Goal: Task Accomplishment & Management: Complete application form

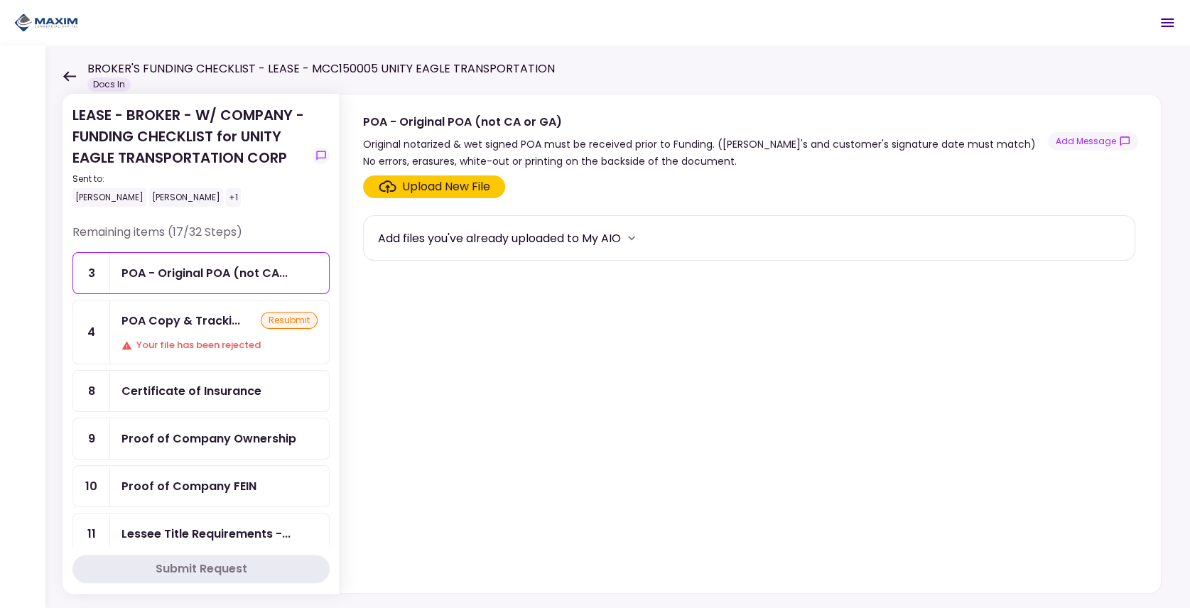
click at [197, 319] on div "POA Copy & Tracki..." at bounding box center [180, 321] width 119 height 18
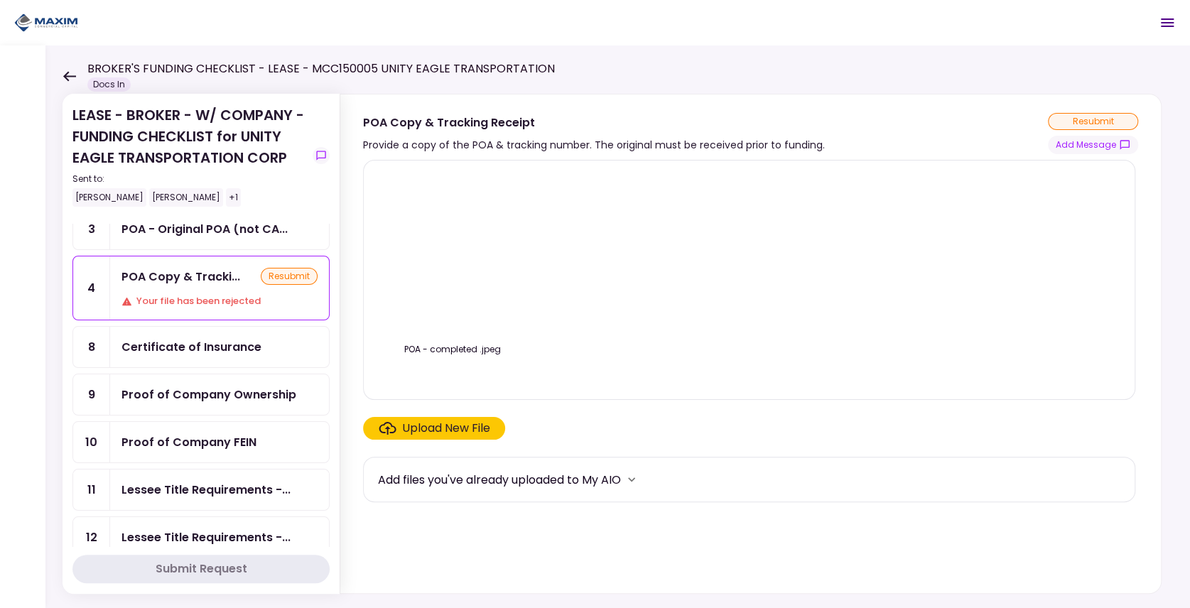
scroll to position [47, 0]
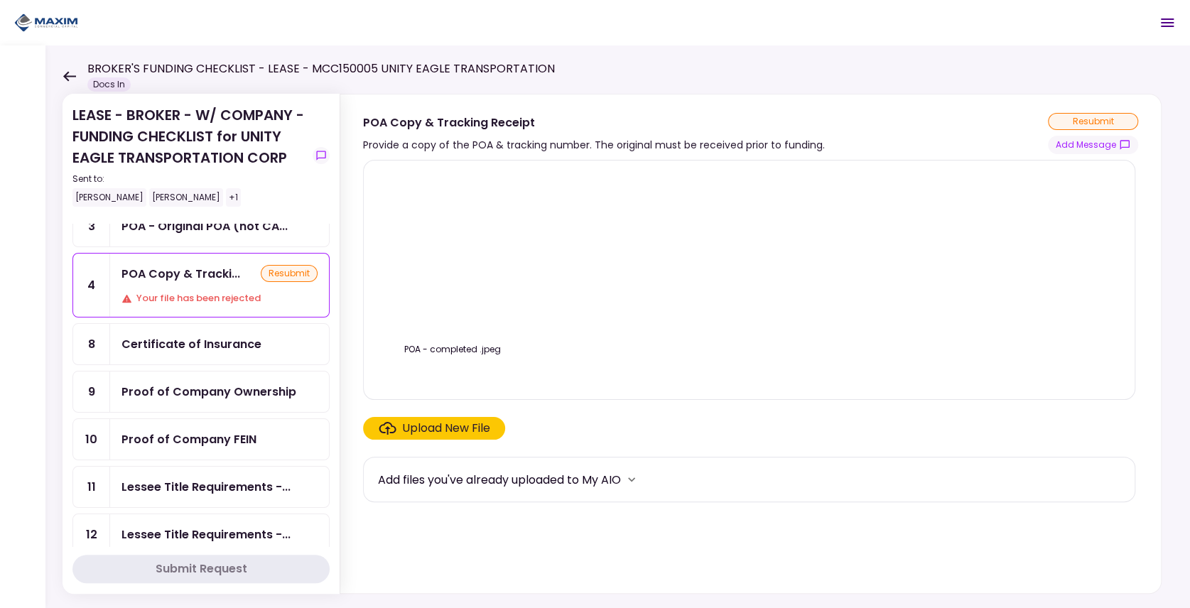
click at [205, 383] on div "Proof of Company Ownership" at bounding box center [208, 392] width 175 height 18
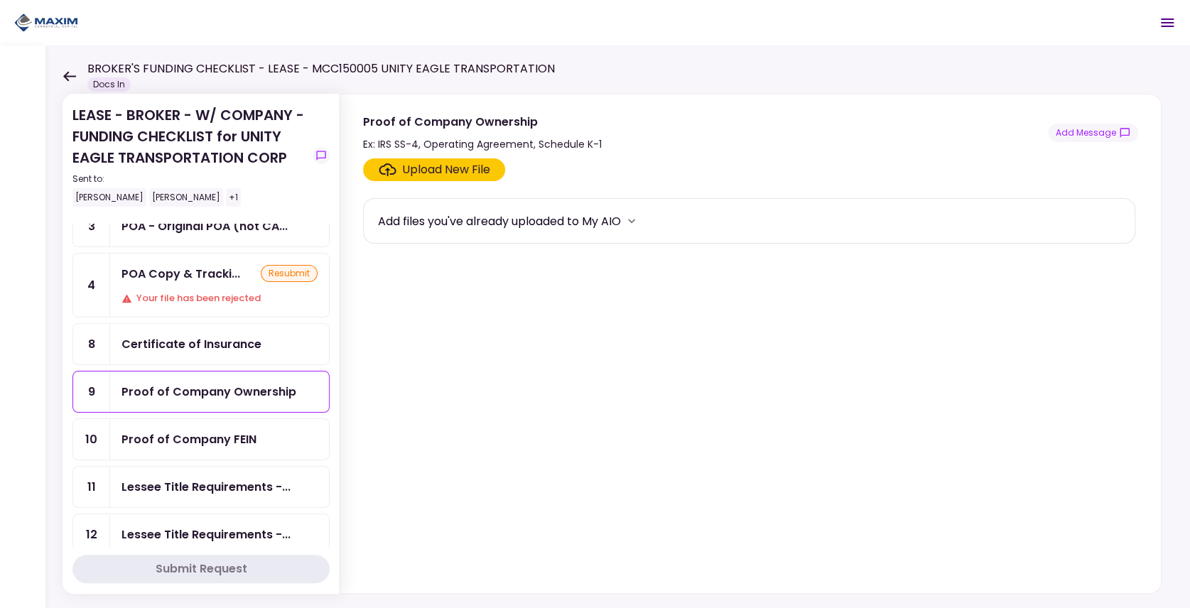
click at [199, 430] on div "Proof of Company FEIN" at bounding box center [188, 439] width 135 height 18
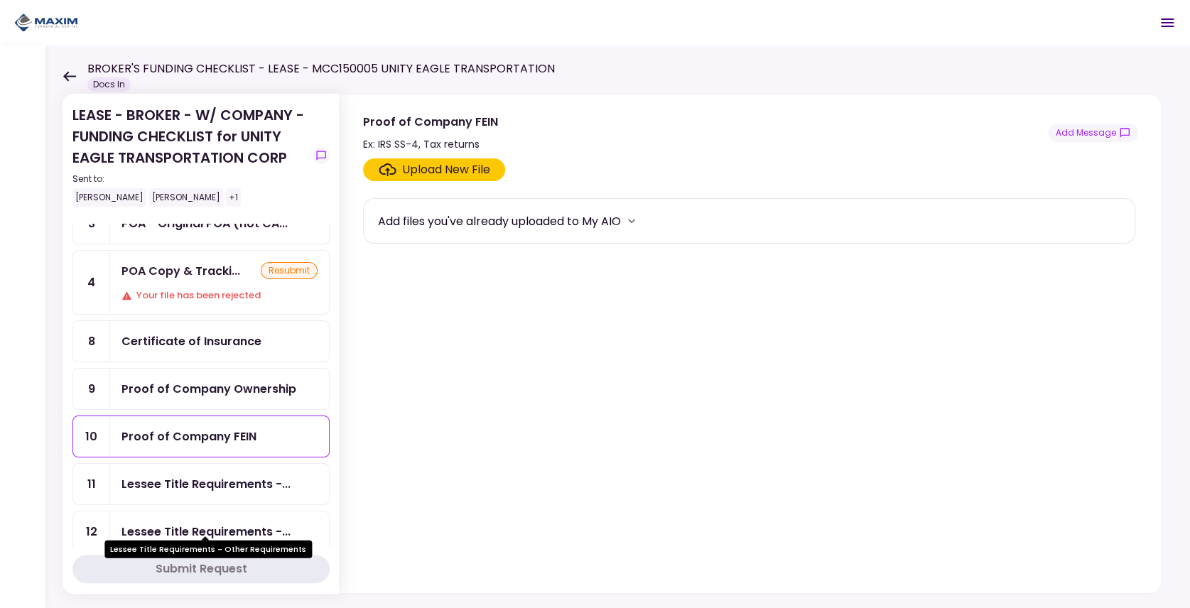
scroll to position [47, 0]
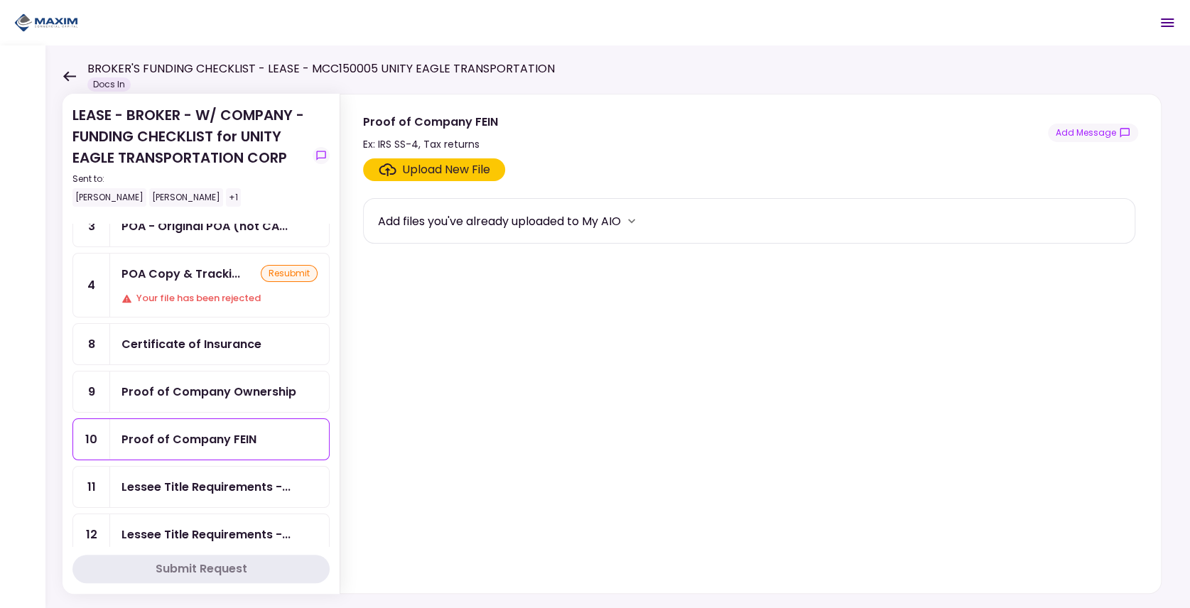
click at [200, 384] on div "Proof of Company Ownership" at bounding box center [208, 392] width 175 height 18
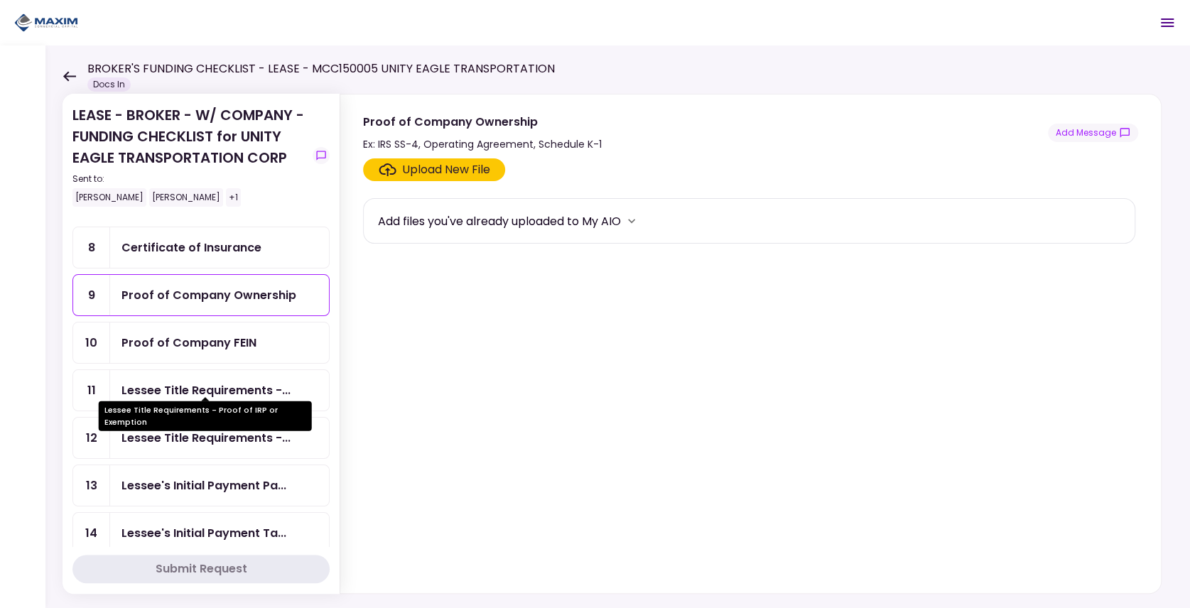
scroll to position [142, 0]
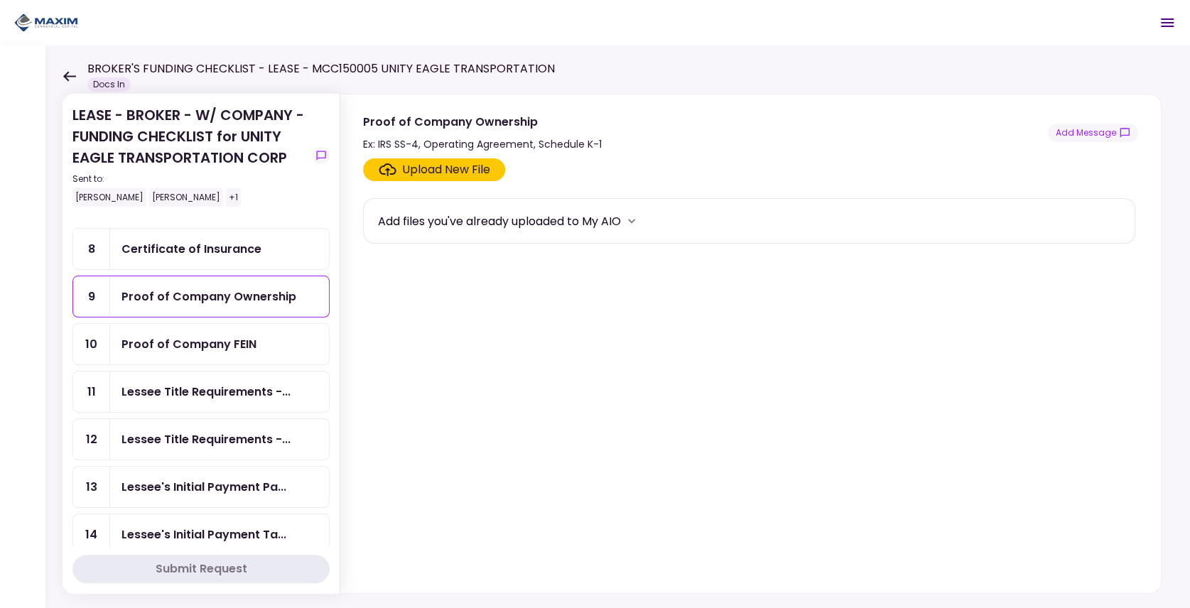
click at [223, 342] on div "Proof of Company FEIN" at bounding box center [188, 344] width 135 height 18
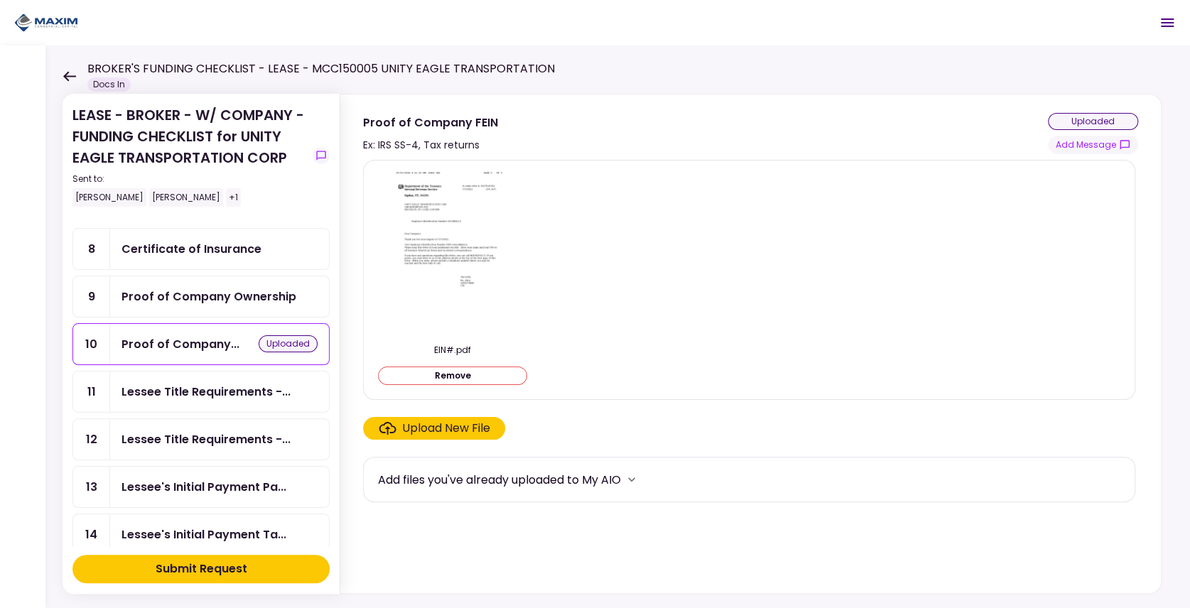
click at [193, 291] on div "Proof of Company Ownership" at bounding box center [208, 297] width 175 height 18
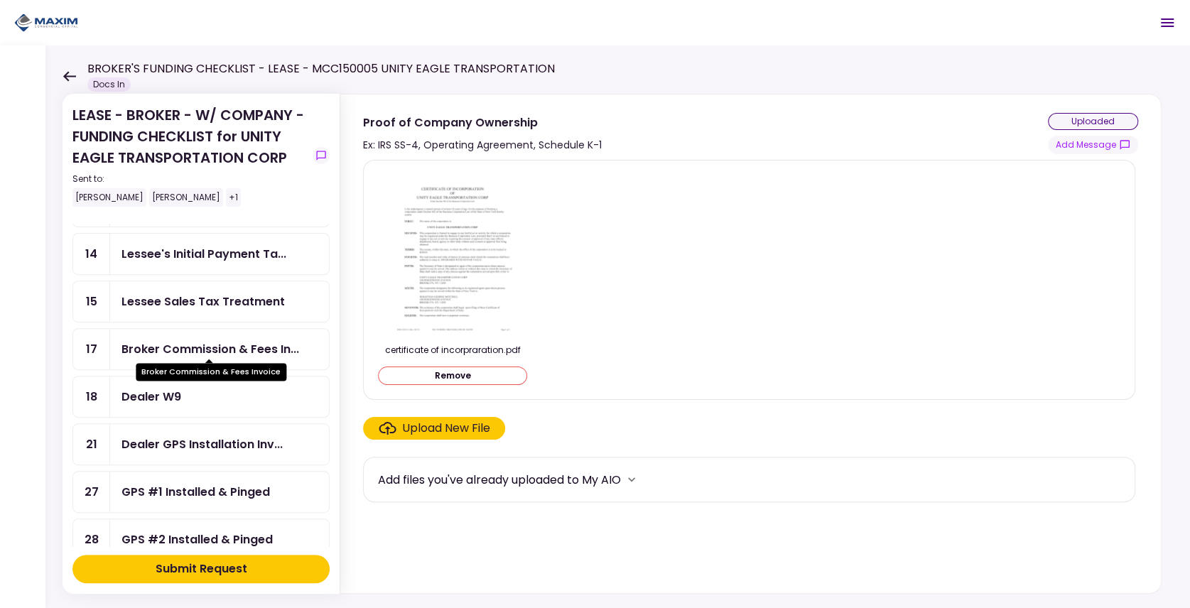
scroll to position [426, 0]
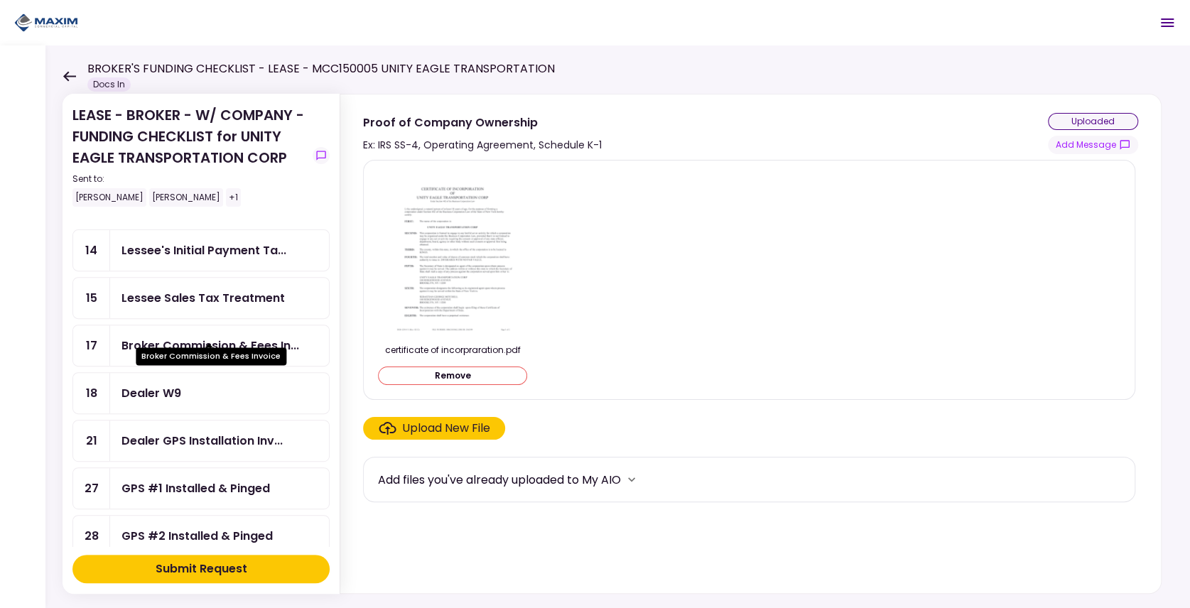
click at [159, 337] on div "Broker Commission & Fees In..." at bounding box center [210, 346] width 178 height 18
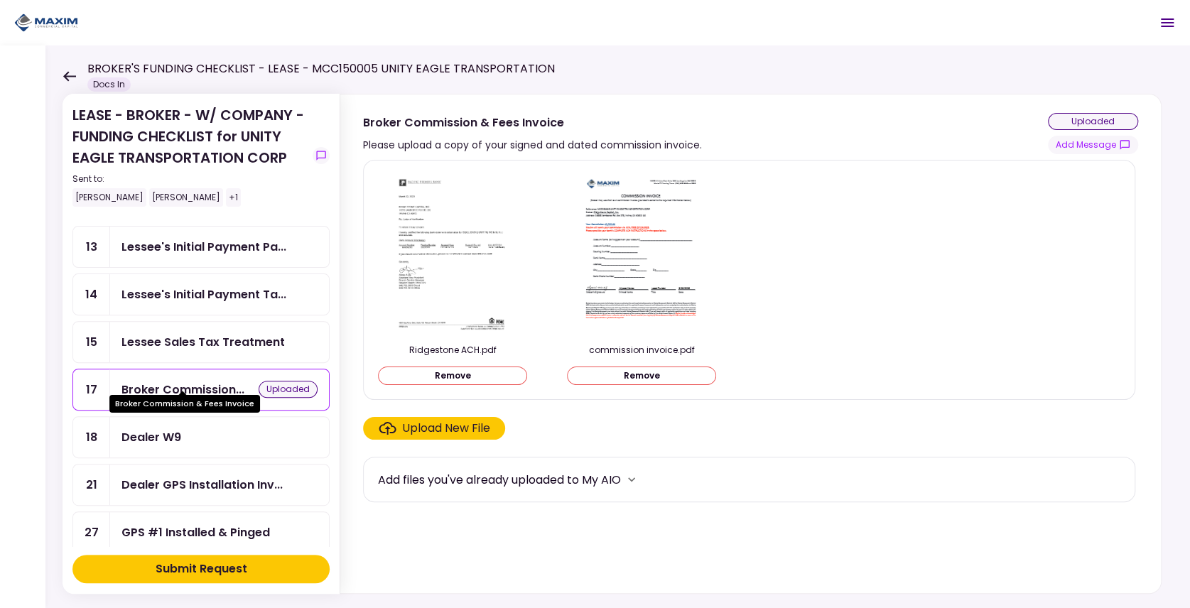
scroll to position [379, 0]
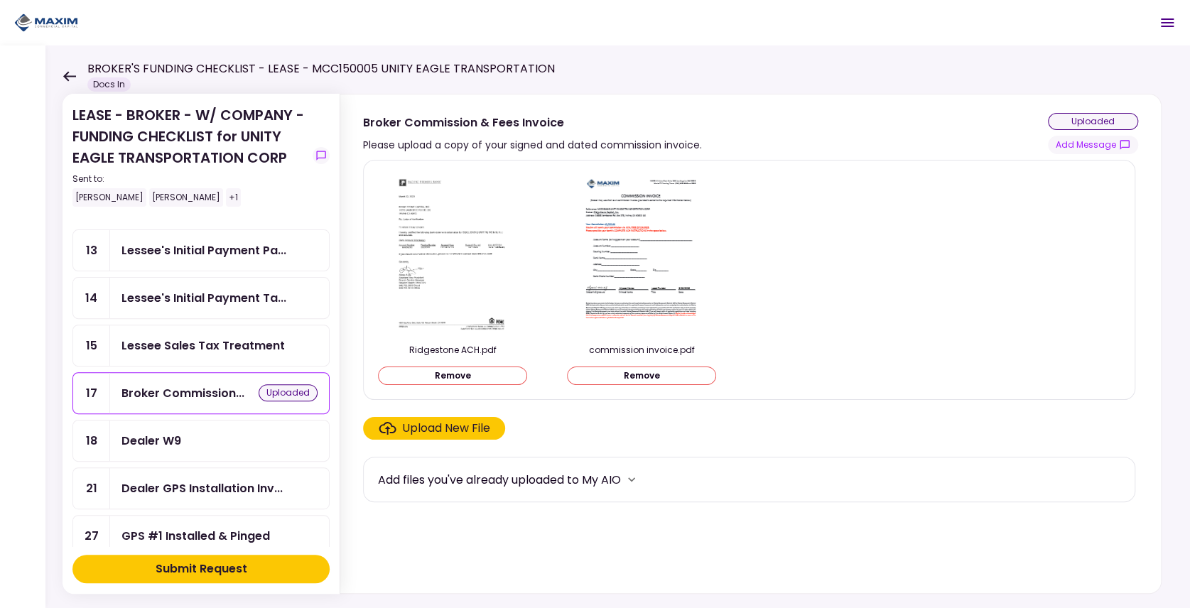
click at [193, 432] on div "Dealer W9" at bounding box center [219, 441] width 196 height 18
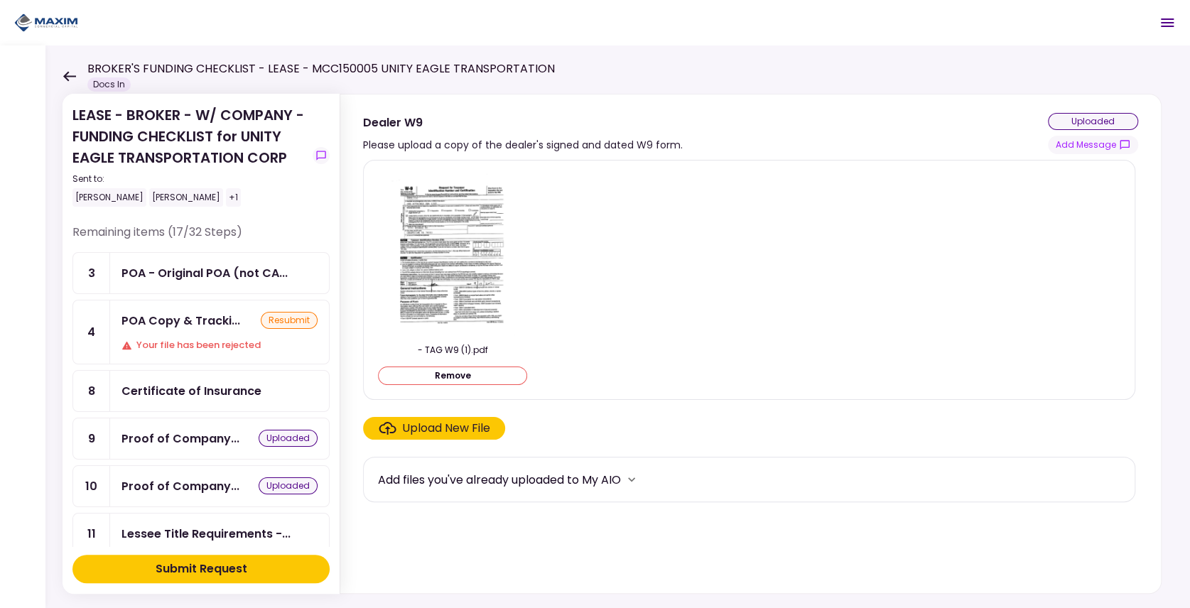
click at [188, 570] on div "Submit Request" at bounding box center [202, 568] width 92 height 17
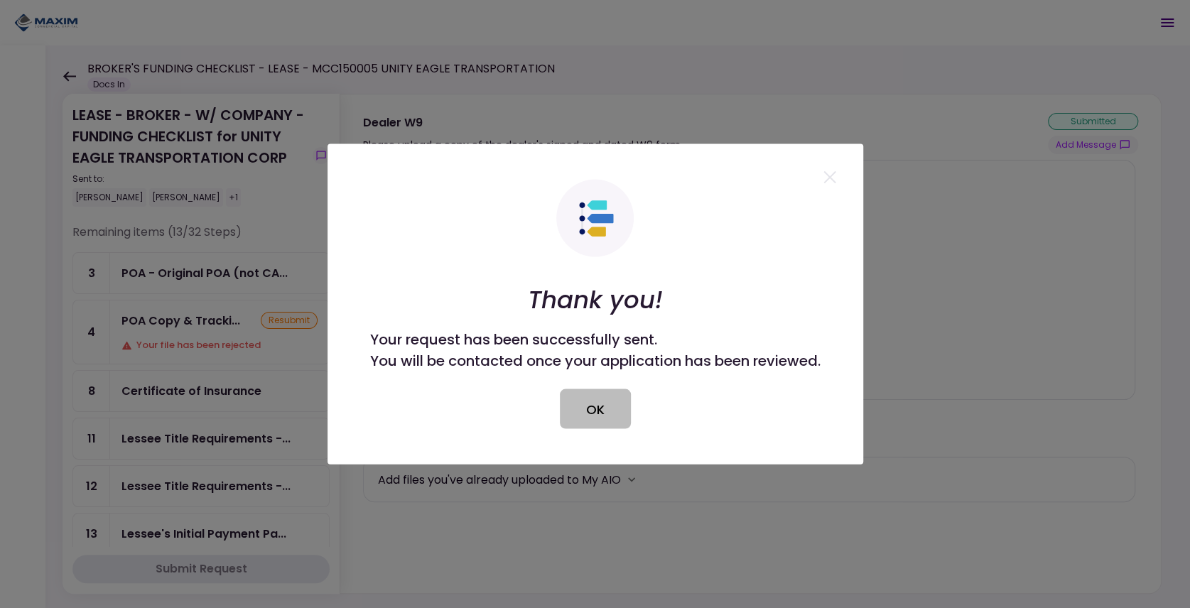
click at [608, 423] on button "OK" at bounding box center [595, 409] width 71 height 40
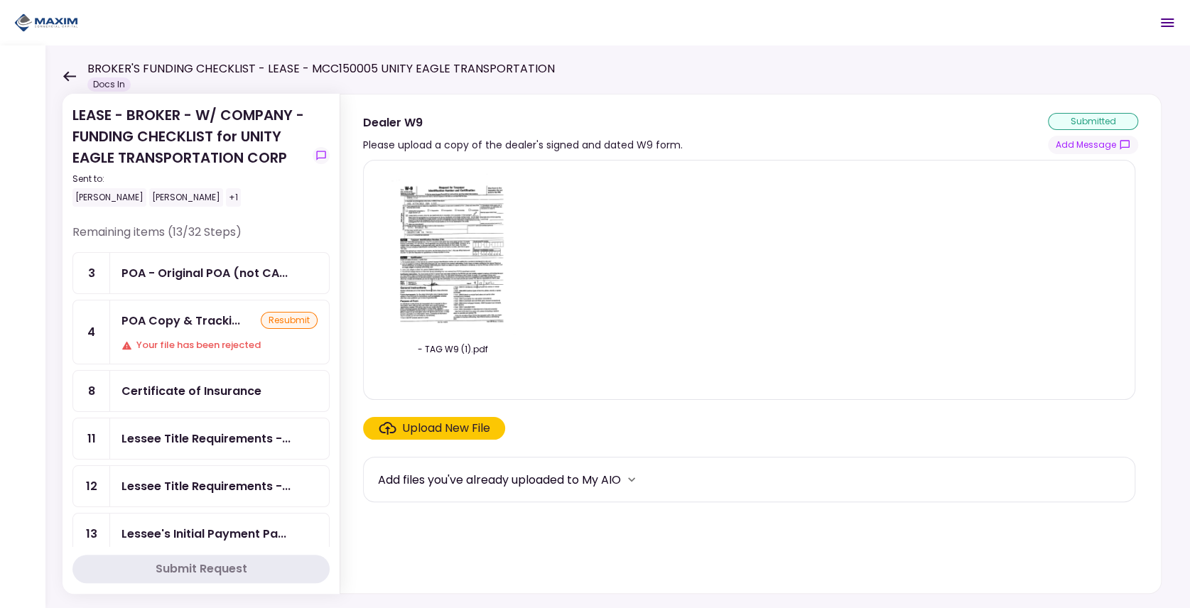
click at [198, 333] on div "POA Copy & Tracki... resubmit Your file has been rejected" at bounding box center [219, 331] width 219 height 63
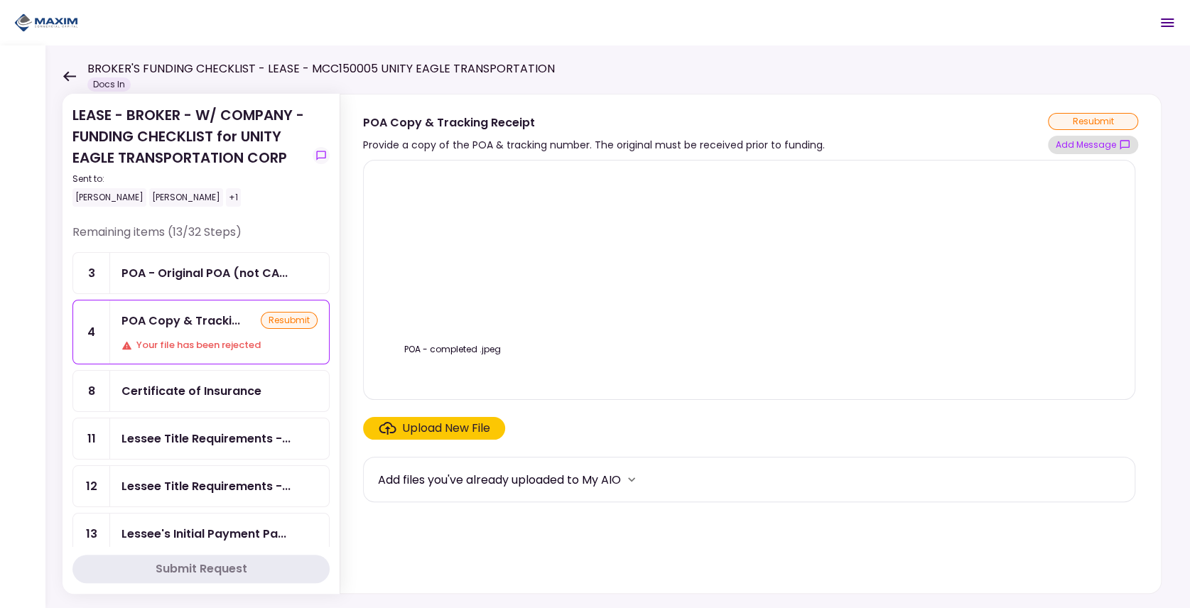
click at [1086, 146] on button "Add Message" at bounding box center [1093, 145] width 90 height 18
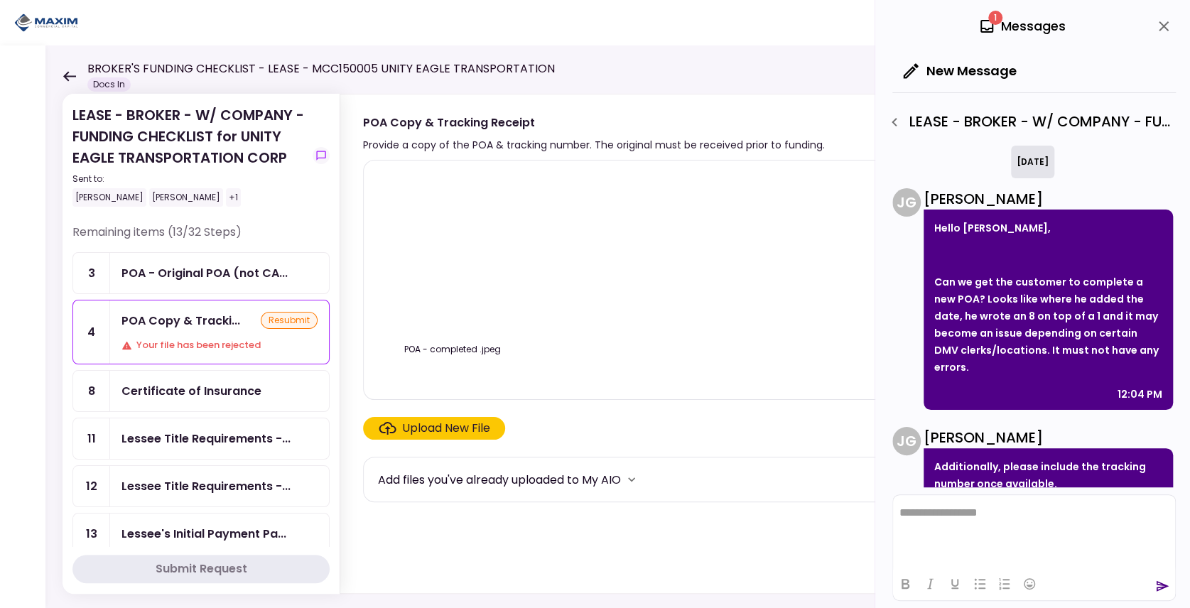
scroll to position [381, 0]
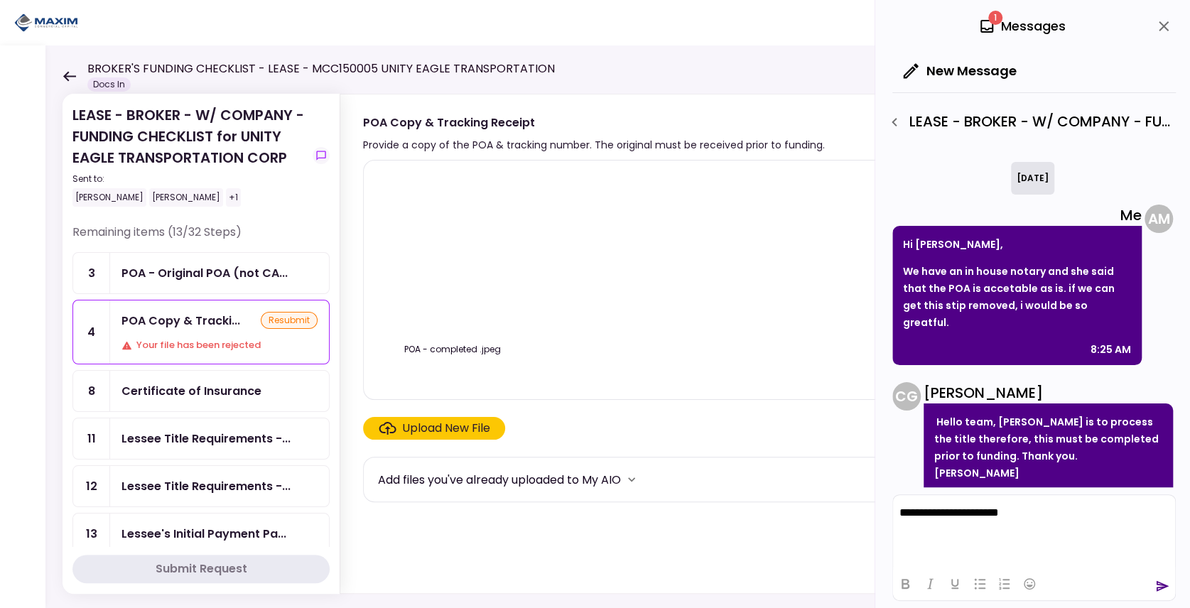
click at [987, 516] on p "**********" at bounding box center [1034, 512] width 270 height 13
drag, startPoint x: 1006, startPoint y: 511, endPoint x: 948, endPoint y: 515, distance: 58.4
click at [948, 515] on p "**********" at bounding box center [1034, 512] width 270 height 13
click at [1151, 584] on div at bounding box center [1034, 584] width 282 height 28
click at [1163, 590] on icon "send" at bounding box center [1162, 586] width 14 height 14
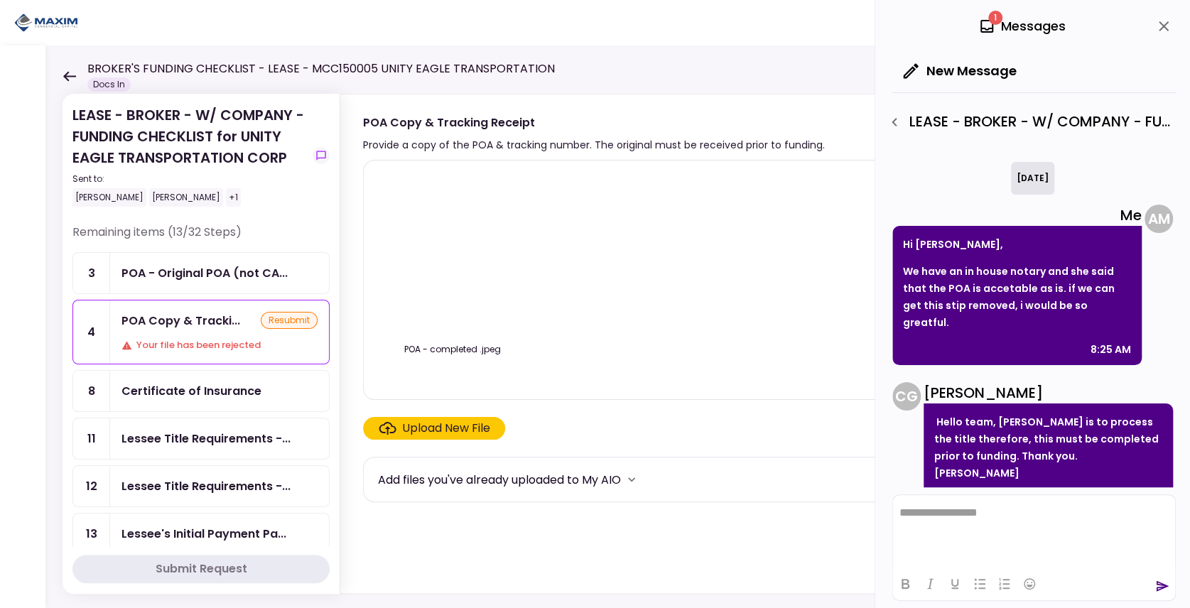
scroll to position [523, 0]
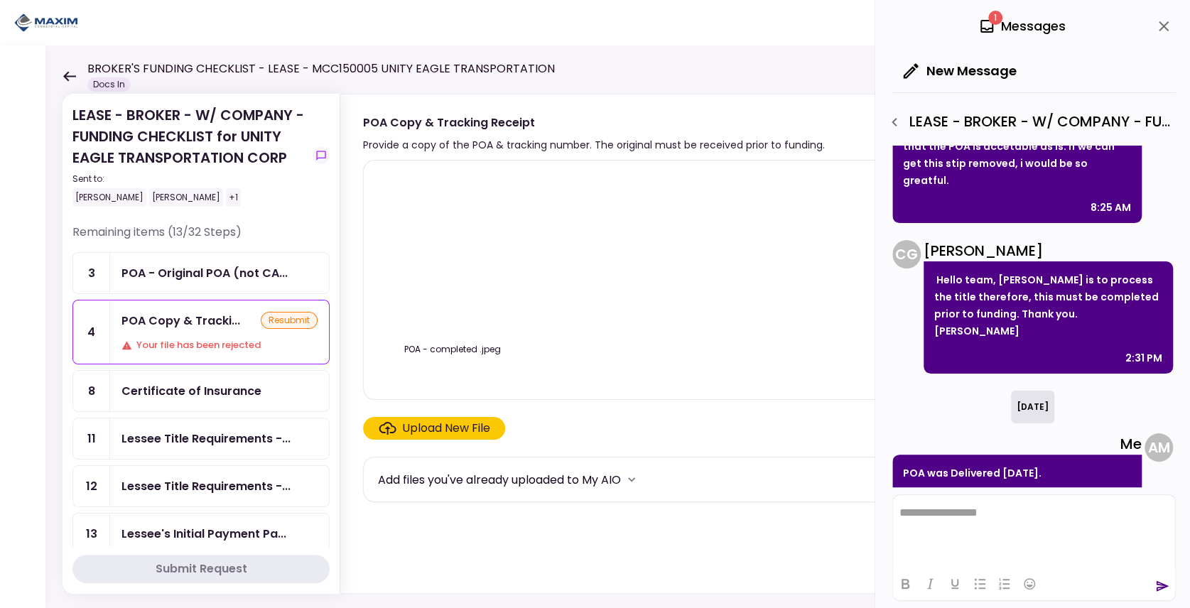
click at [905, 391] on div "[DATE] Me POA was Delivered [DATE]. 11:23 AM A M" at bounding box center [1032, 453] width 281 height 125
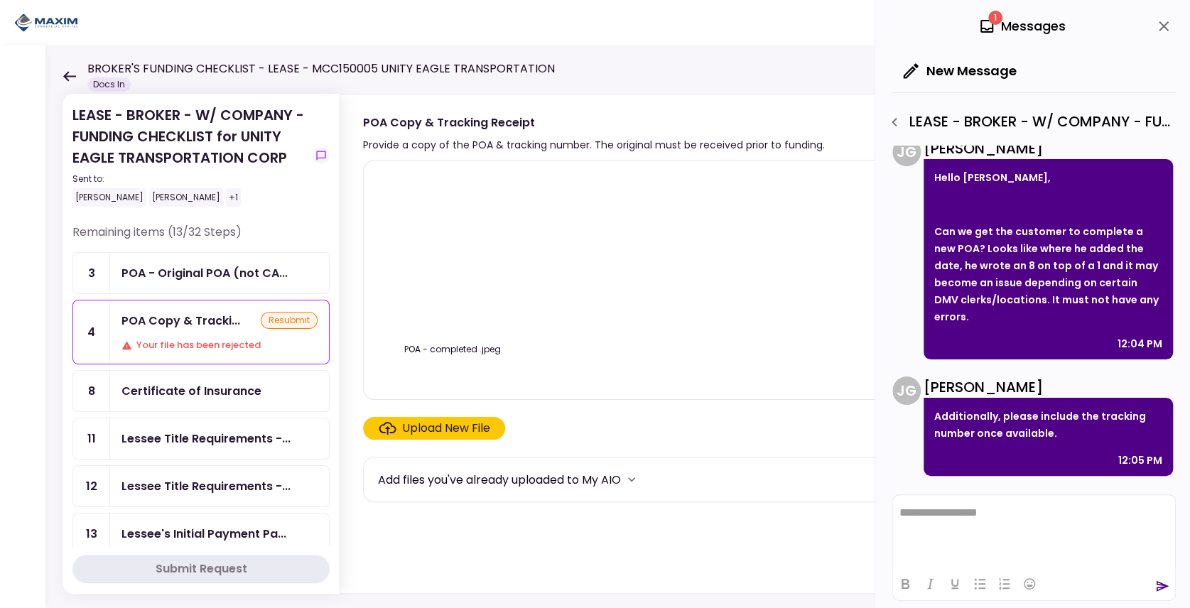
scroll to position [50, 0]
click at [189, 382] on div "Certificate of Insurance" at bounding box center [191, 391] width 140 height 18
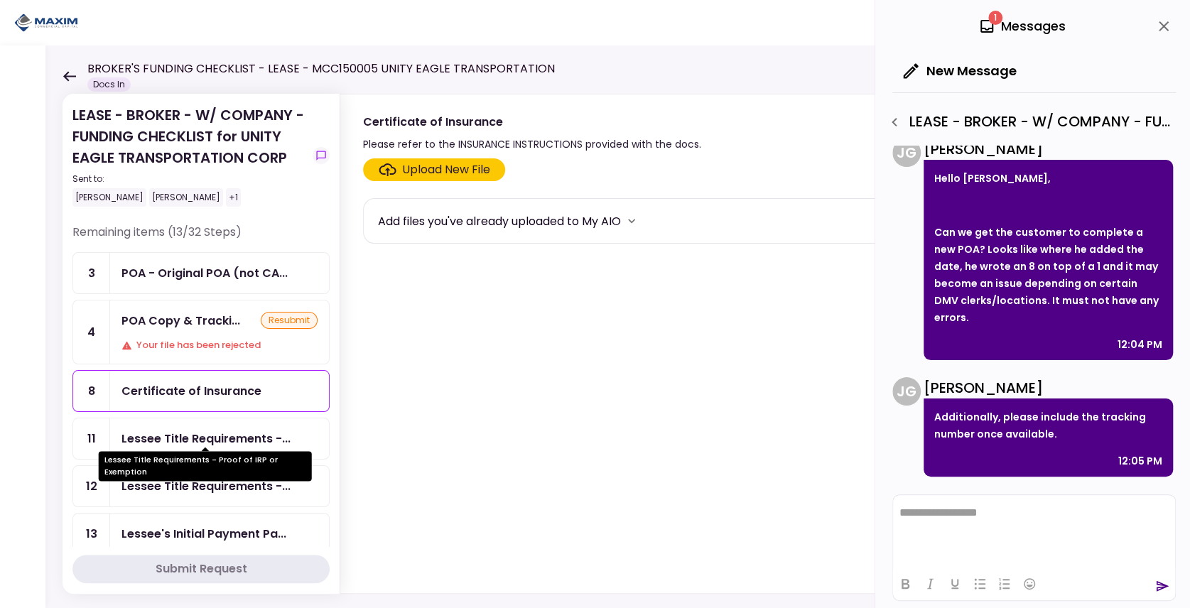
click at [202, 432] on div "Lessee Title Requirements -..." at bounding box center [205, 439] width 169 height 18
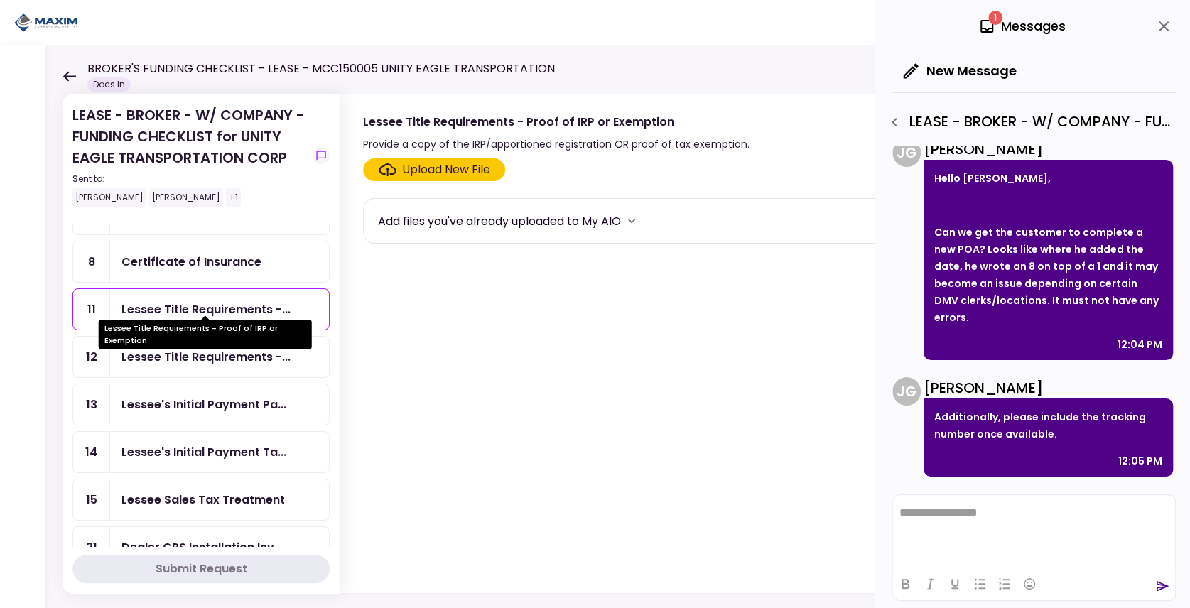
scroll to position [142, 0]
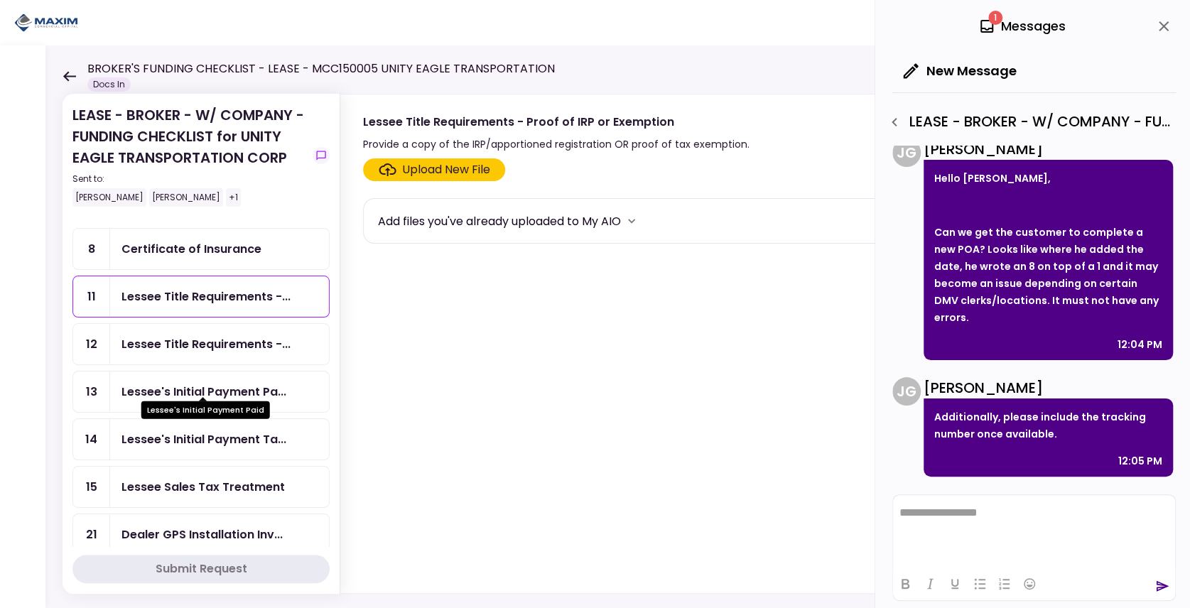
click at [175, 386] on div "Lessee's Initial Payment Pa..." at bounding box center [203, 392] width 165 height 18
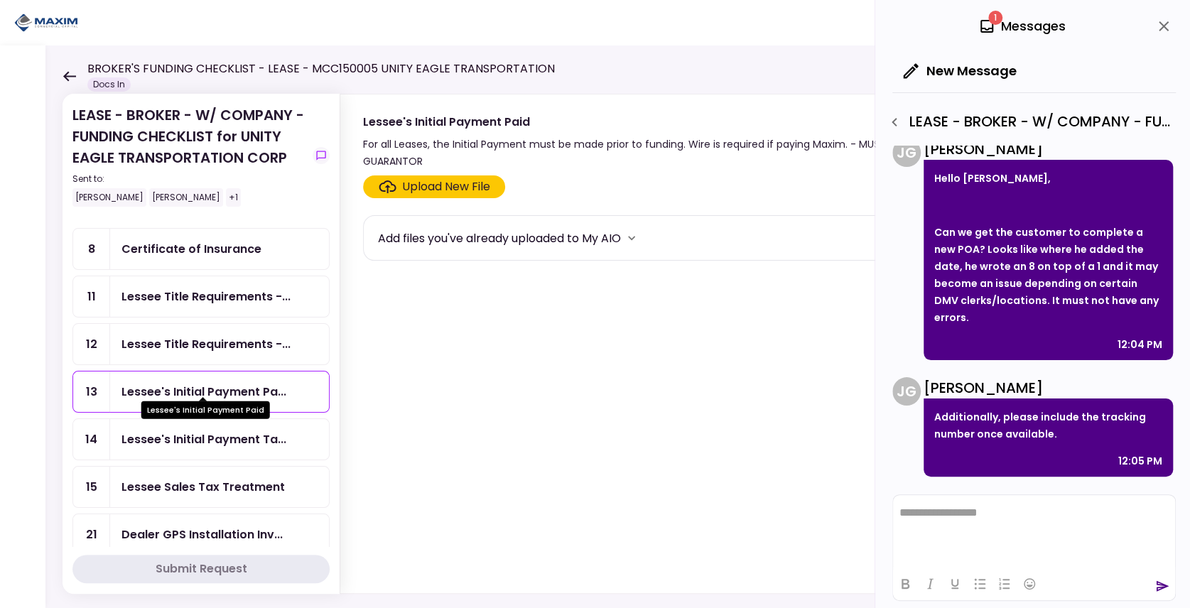
click at [176, 414] on div "Lessee's Initial Payment Paid" at bounding box center [205, 410] width 129 height 18
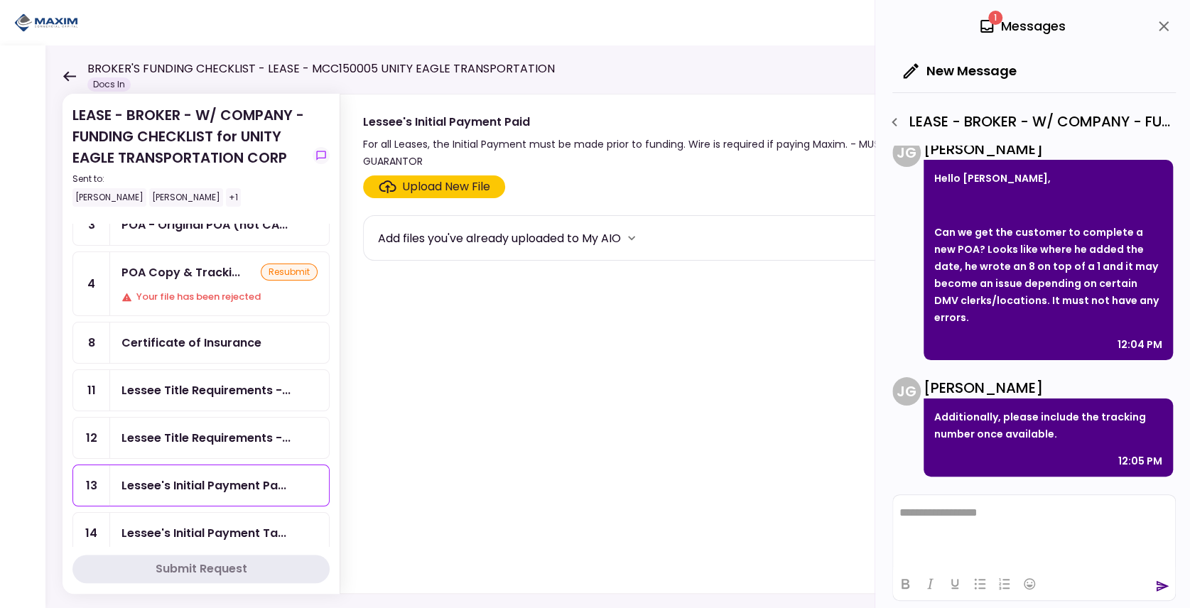
scroll to position [47, 0]
click at [1167, 26] on icon "close" at bounding box center [1163, 26] width 17 height 17
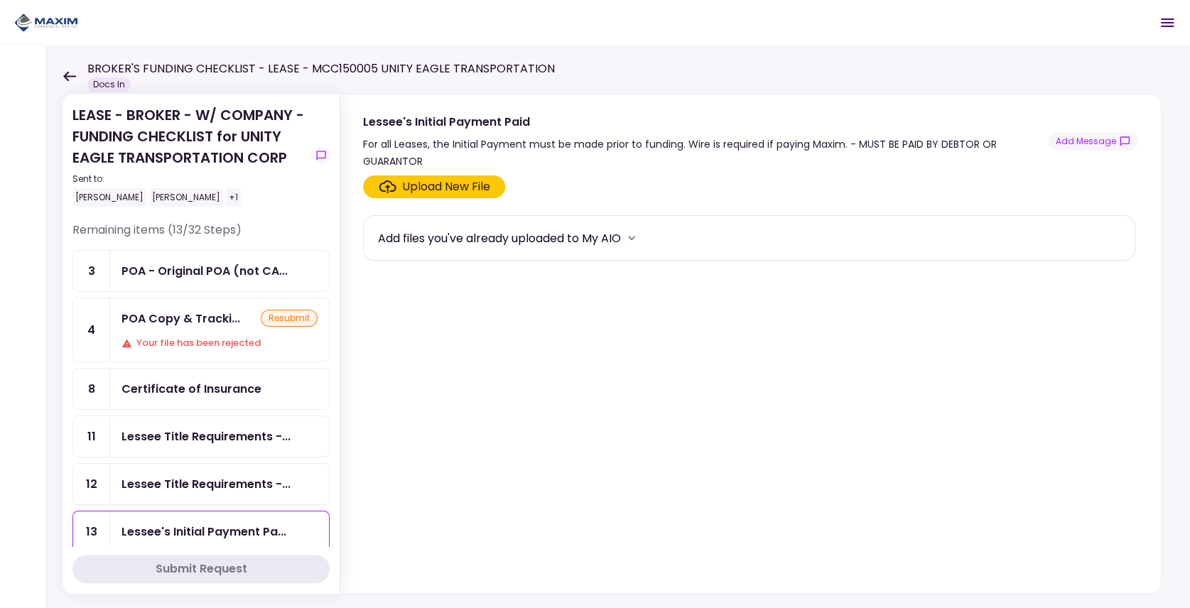
scroll to position [0, 0]
click at [168, 390] on div "Certificate of Insurance" at bounding box center [191, 391] width 140 height 18
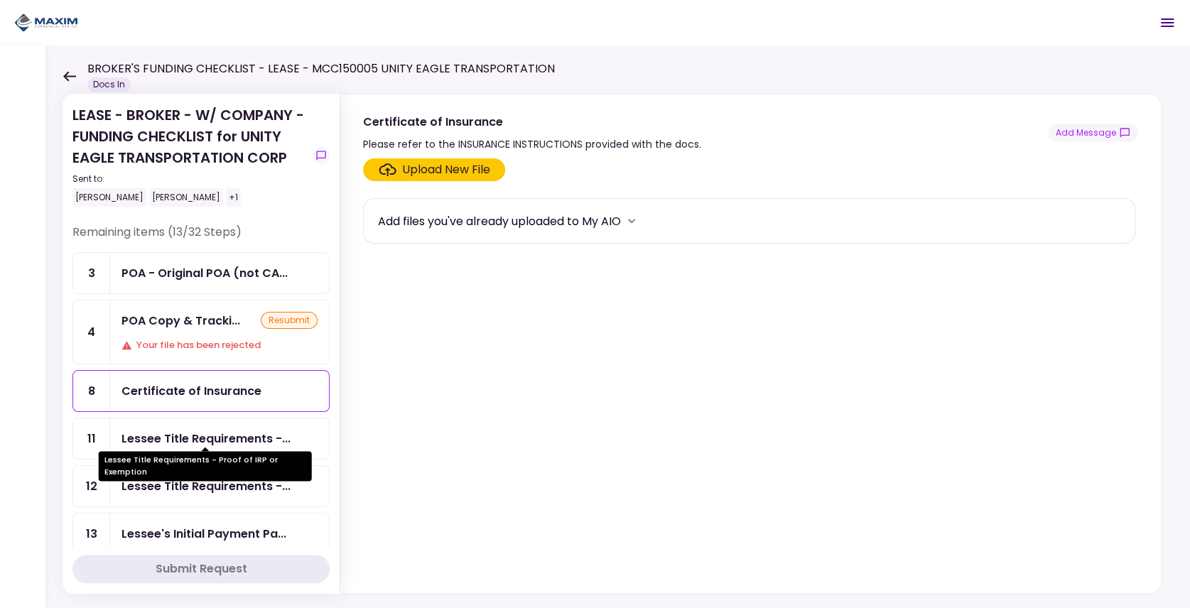
click at [162, 431] on div "Lessee Title Requirements -..." at bounding box center [205, 439] width 169 height 18
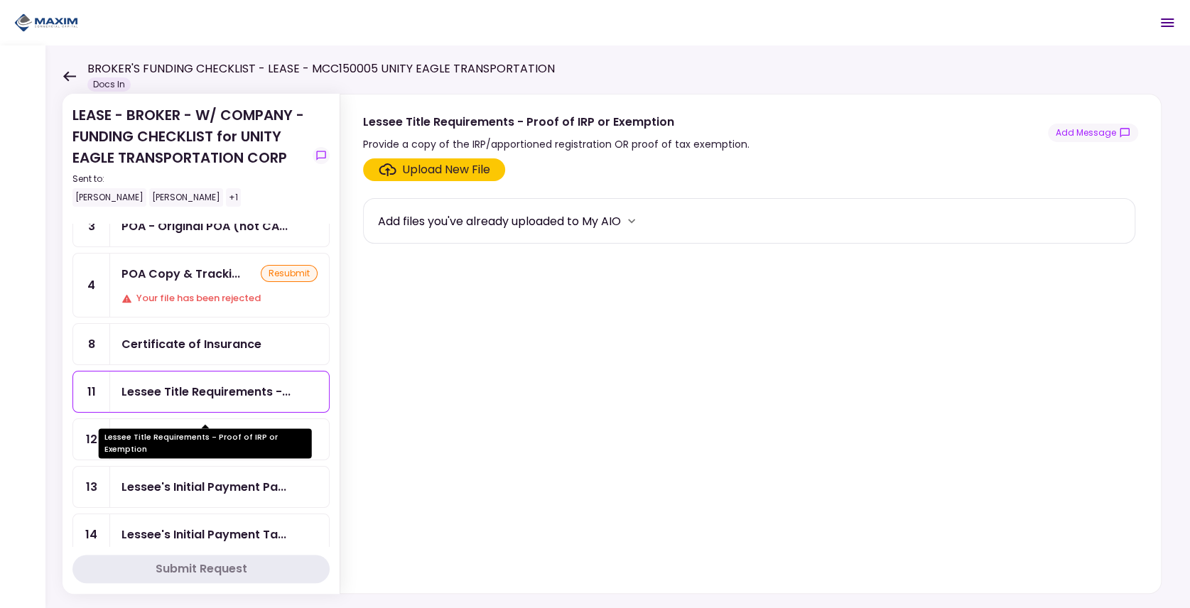
scroll to position [94, 0]
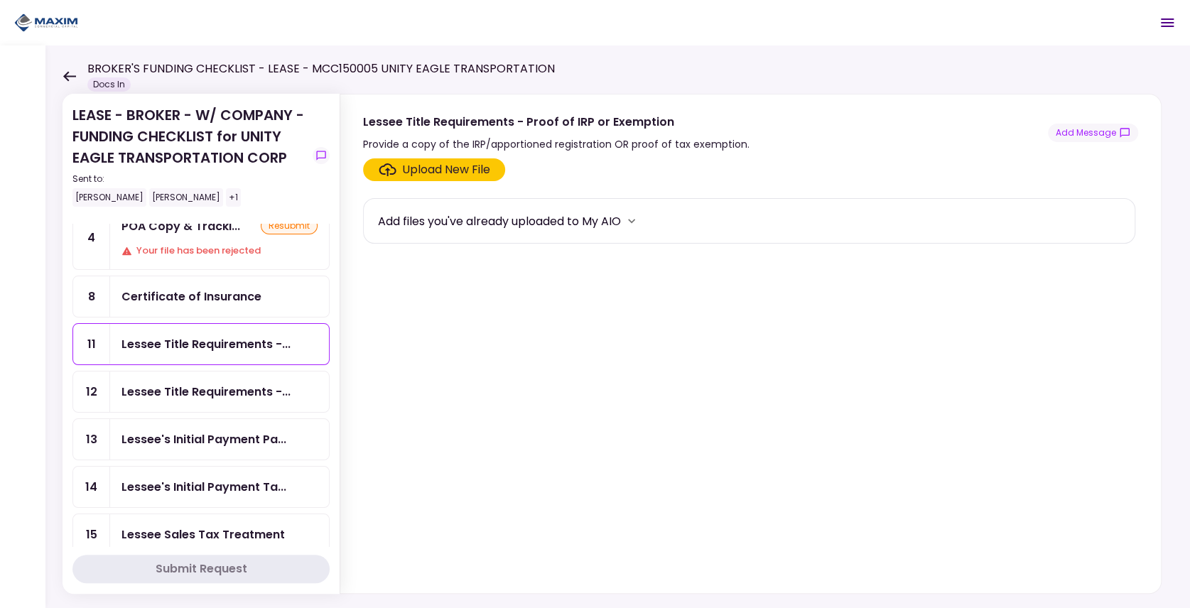
click at [161, 397] on div "Lessee Title Requirements -..." at bounding box center [219, 391] width 219 height 40
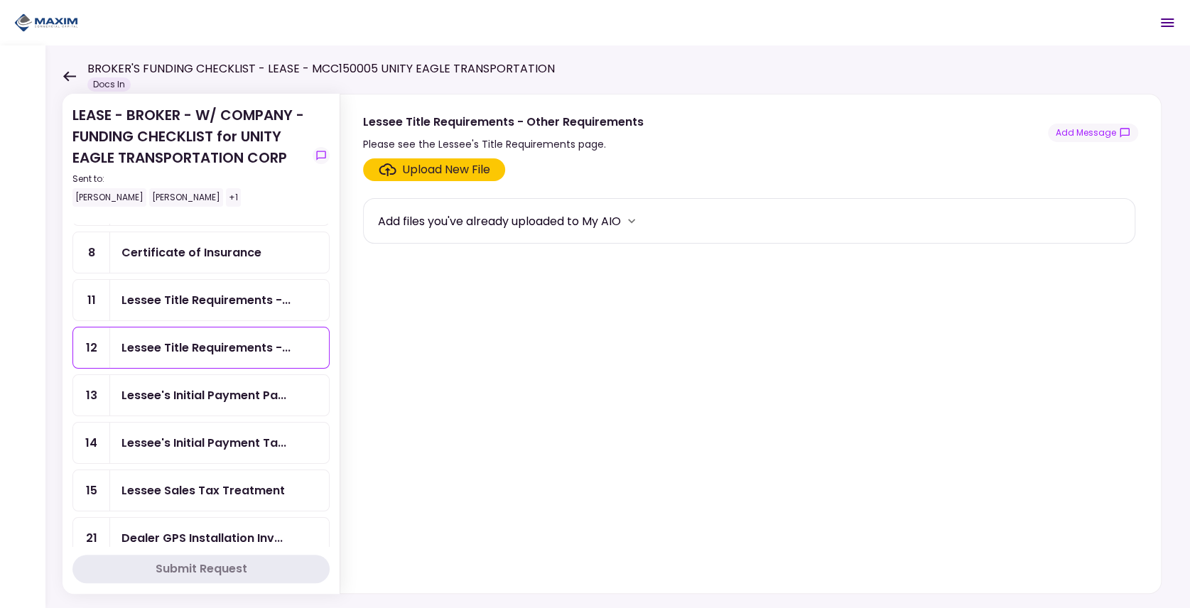
scroll to position [142, 0]
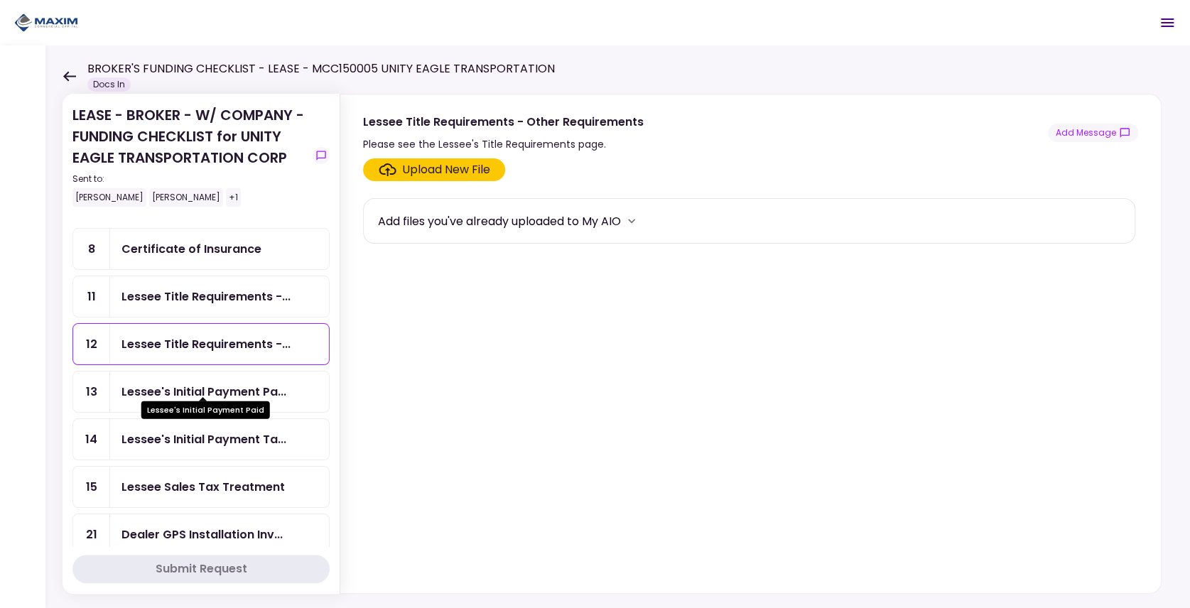
click at [170, 383] on div "Lessee's Initial Payment Pa..." at bounding box center [203, 392] width 165 height 18
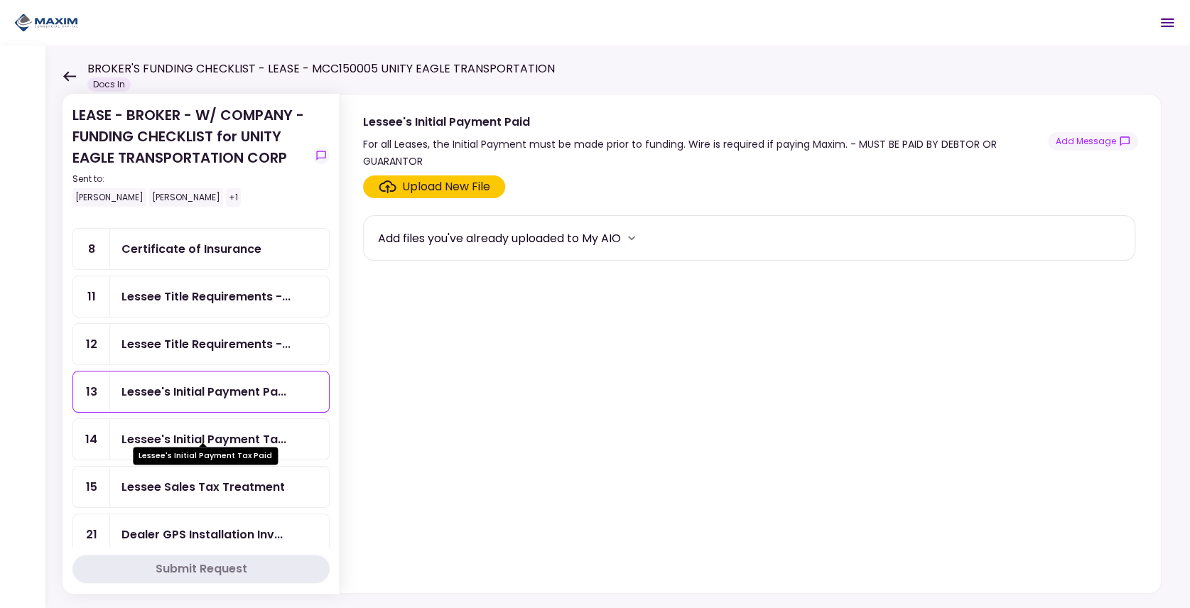
click at [199, 435] on div "Lessee's Initial Payment Ta..." at bounding box center [203, 439] width 165 height 18
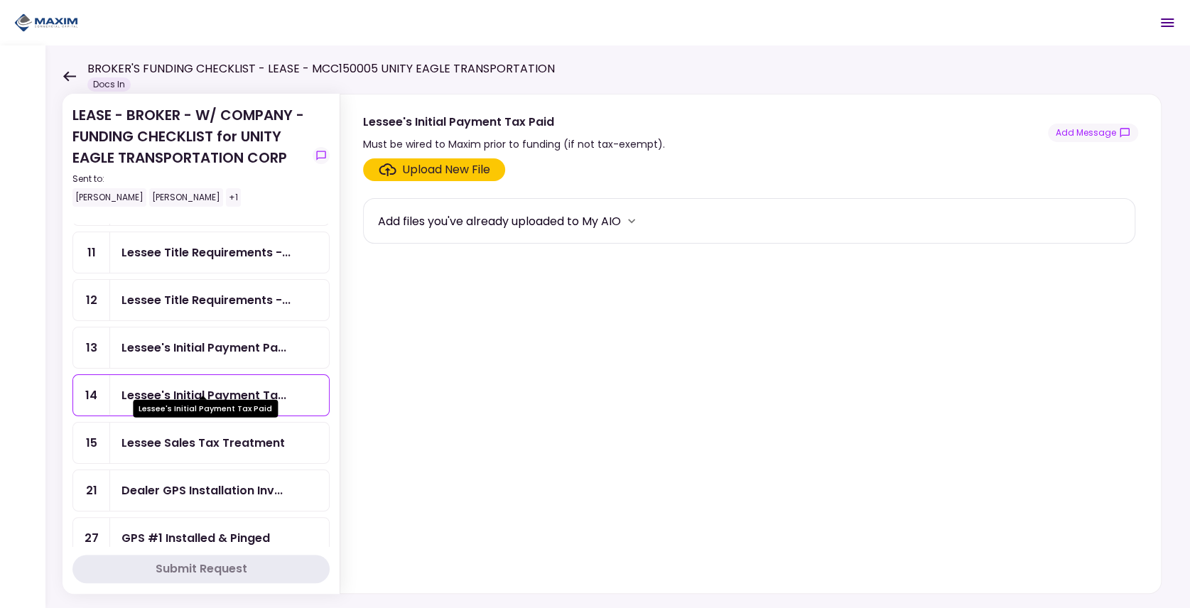
scroll to position [189, 0]
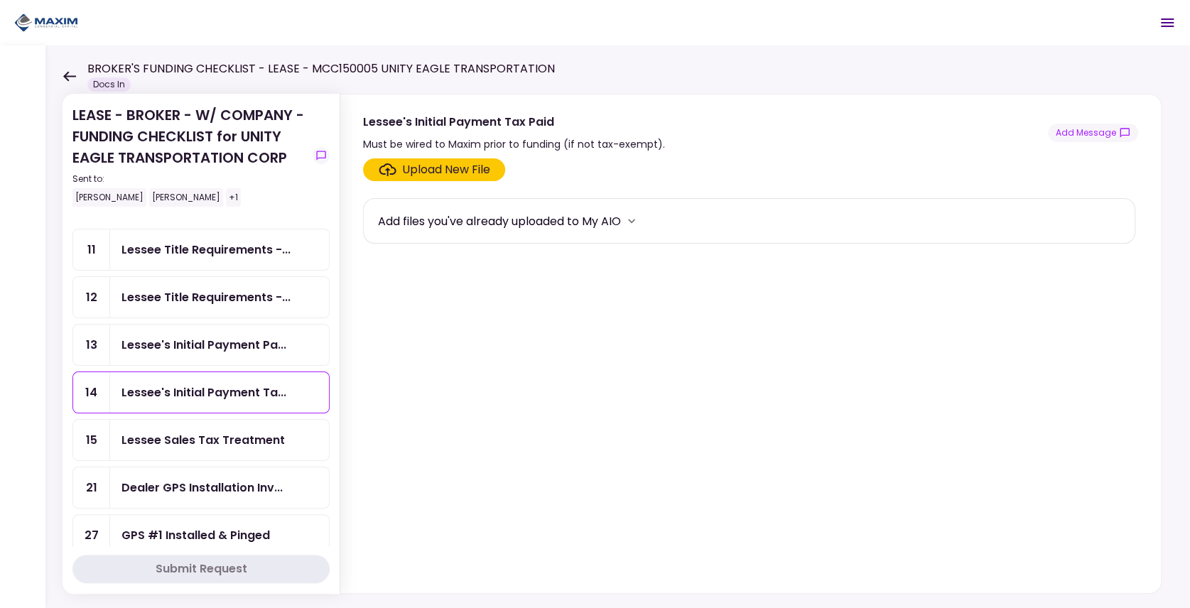
click at [195, 439] on div "Lessee Sales Tax Treatment" at bounding box center [219, 440] width 219 height 40
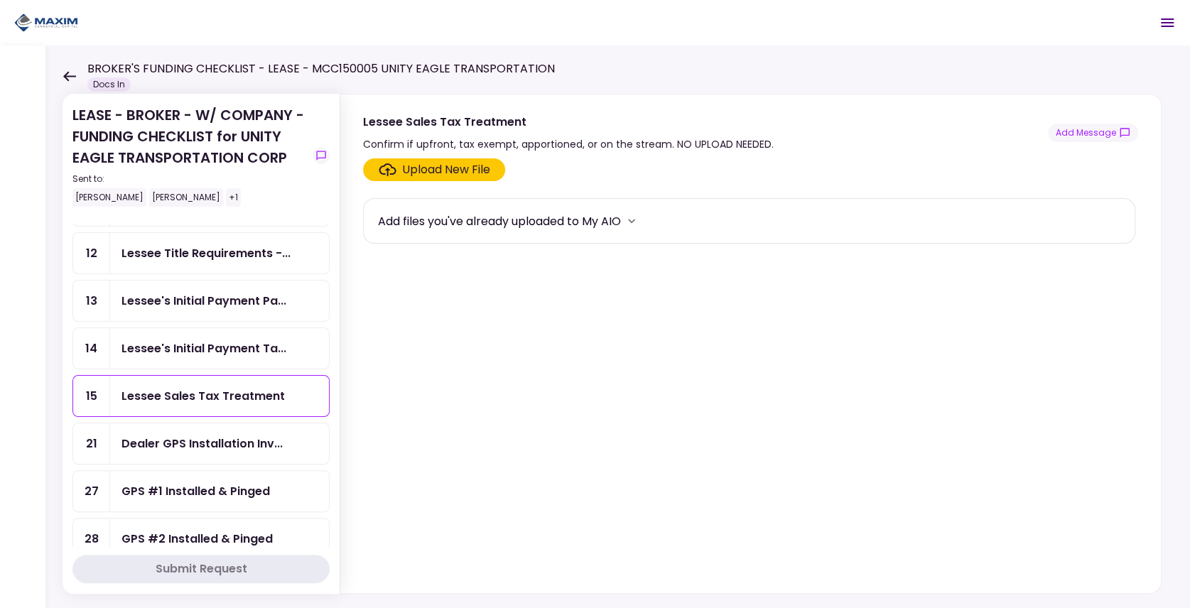
scroll to position [237, 0]
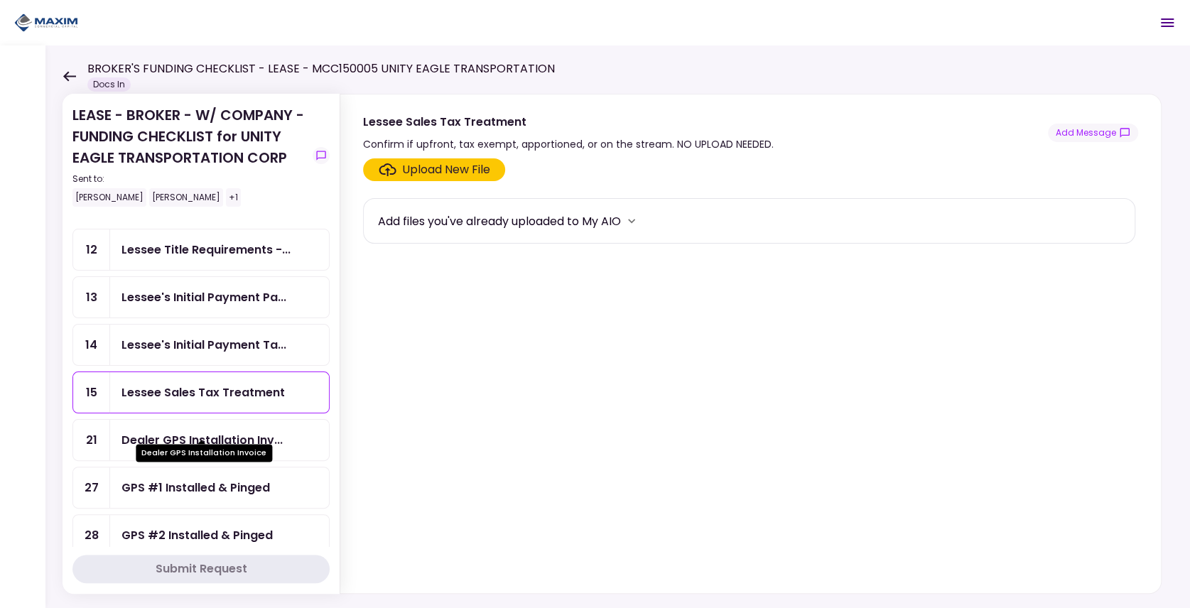
click at [189, 431] on div "Dealer GPS Installation Inv..." at bounding box center [201, 440] width 161 height 18
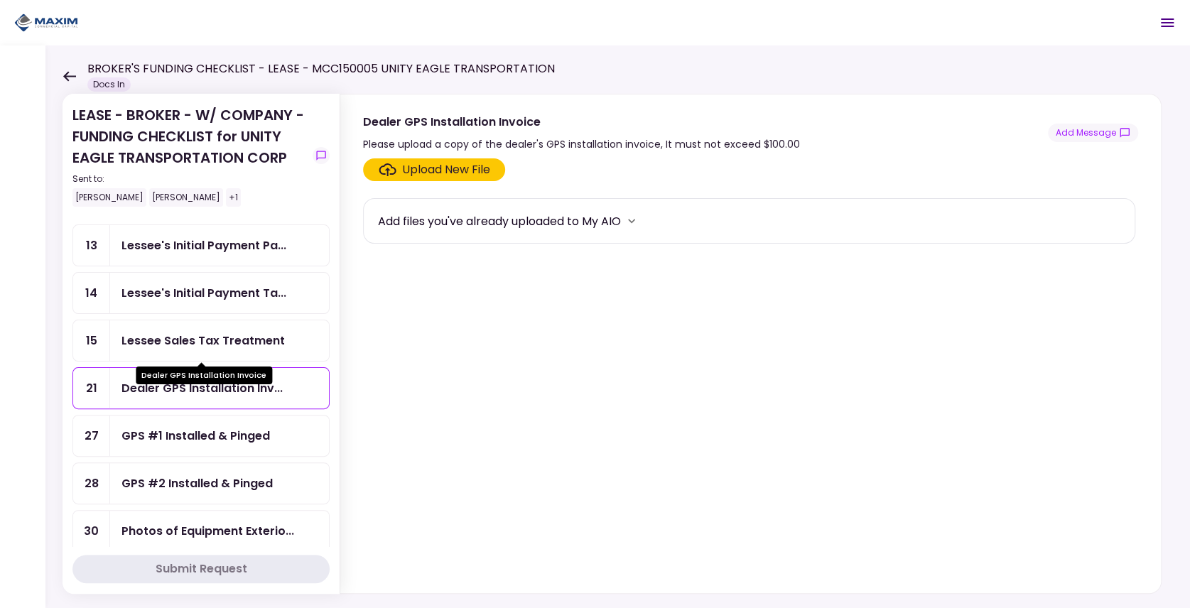
scroll to position [331, 0]
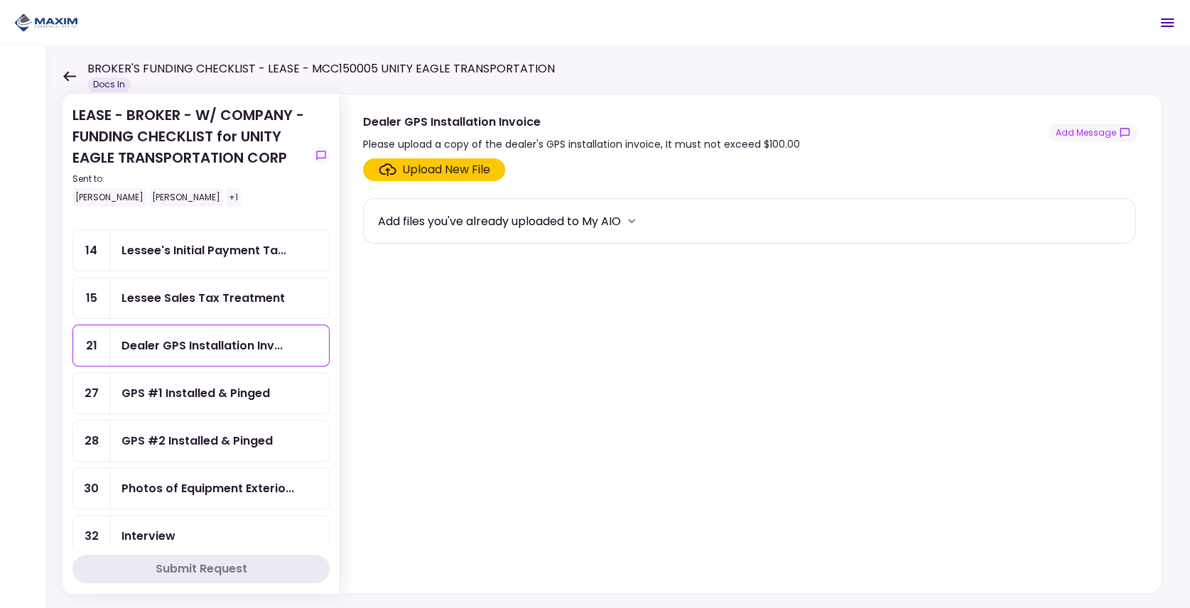
click at [175, 479] on div "Photos of Equipment Exterio..." at bounding box center [207, 488] width 173 height 18
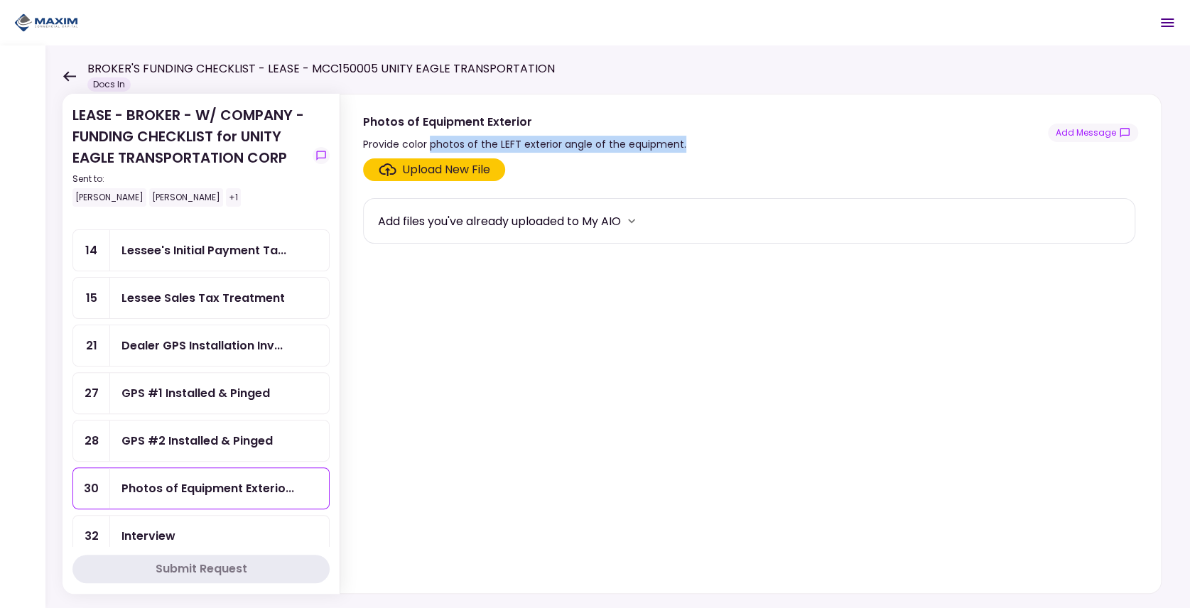
drag, startPoint x: 680, startPoint y: 143, endPoint x: 430, endPoint y: 142, distance: 250.0
click at [430, 142] on div "Photos of Equipment Exterior Provide color photos of the LEFT exterior angle of…" at bounding box center [750, 133] width 775 height 40
copy div "photos of the LEFT exterior angle of the equipment."
